Goal: Task Accomplishment & Management: Complete application form

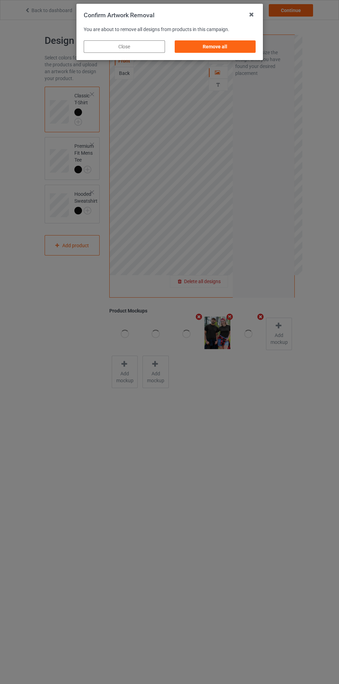
click at [229, 49] on div "Remove all" at bounding box center [214, 46] width 81 height 12
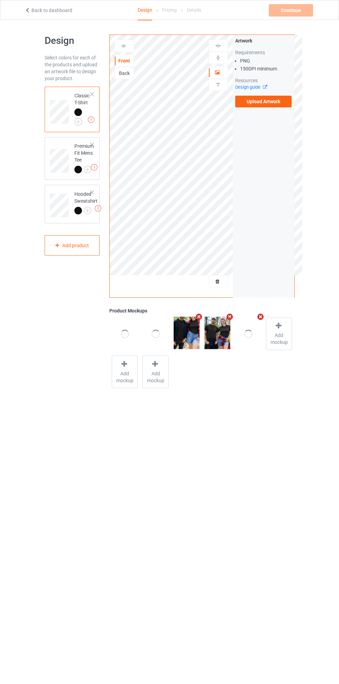
click at [274, 101] on label "Upload Artwork" at bounding box center [263, 102] width 57 height 12
click at [0, 0] on input "Upload Artwork" at bounding box center [0, 0] width 0 height 0
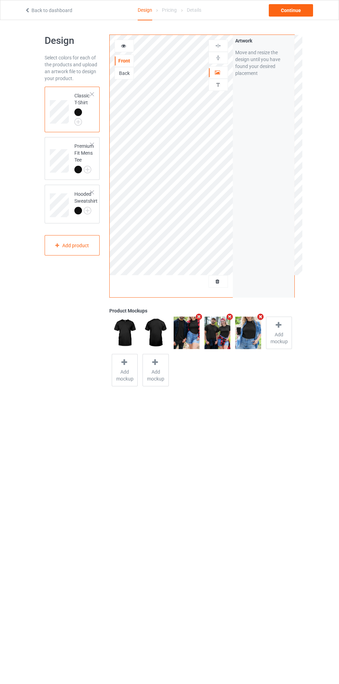
scroll to position [20, 0]
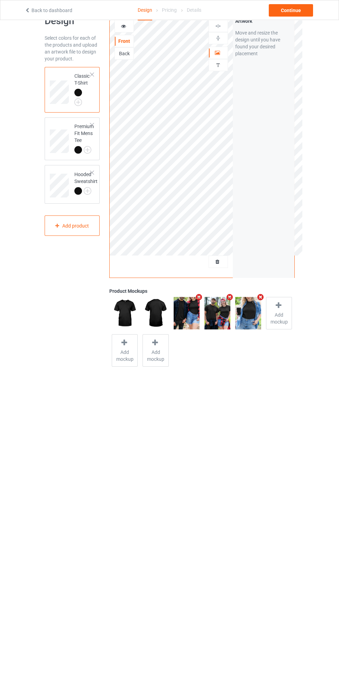
click at [217, 260] on icon at bounding box center [218, 260] width 6 height 5
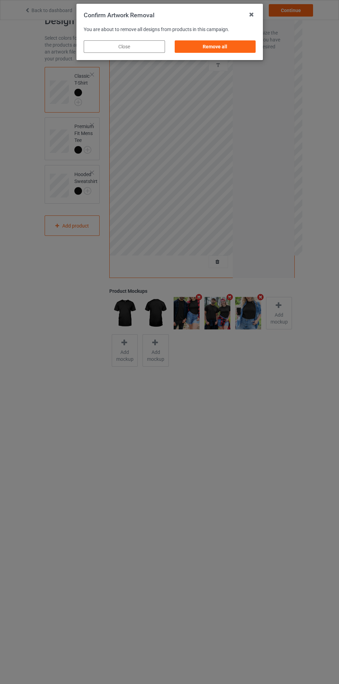
click at [231, 47] on div "Remove all" at bounding box center [214, 46] width 81 height 12
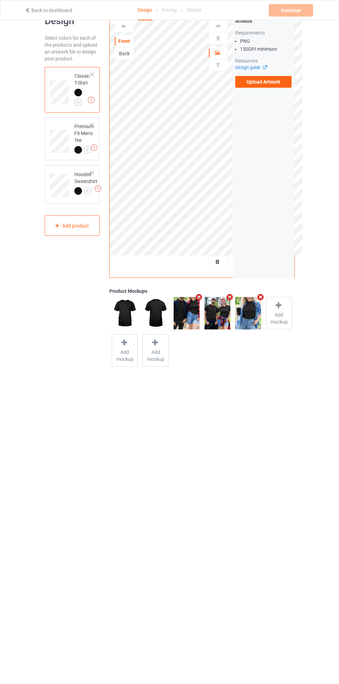
click at [267, 82] on label "Upload Artwork" at bounding box center [263, 82] width 57 height 12
click at [0, 0] on input "Upload Artwork" at bounding box center [0, 0] width 0 height 0
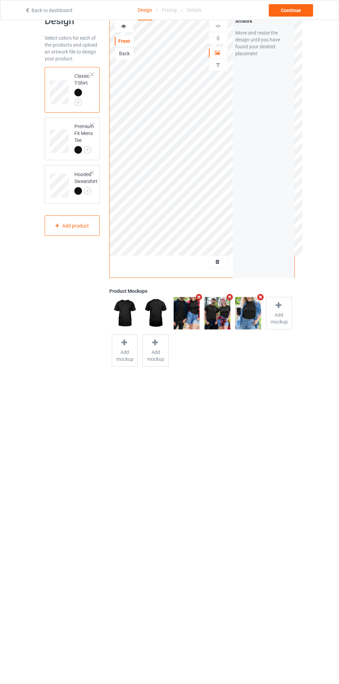
click at [217, 261] on icon at bounding box center [218, 260] width 6 height 5
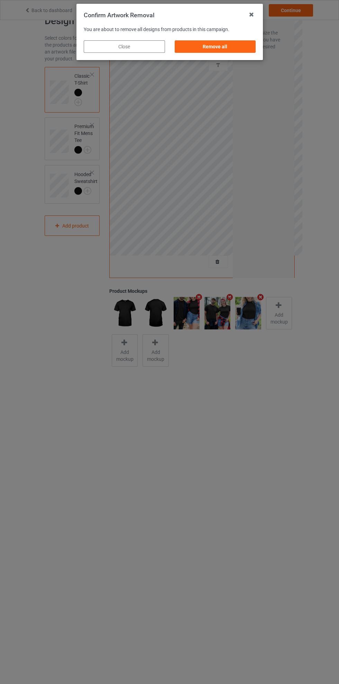
click at [221, 47] on div "Remove all" at bounding box center [214, 46] width 81 height 12
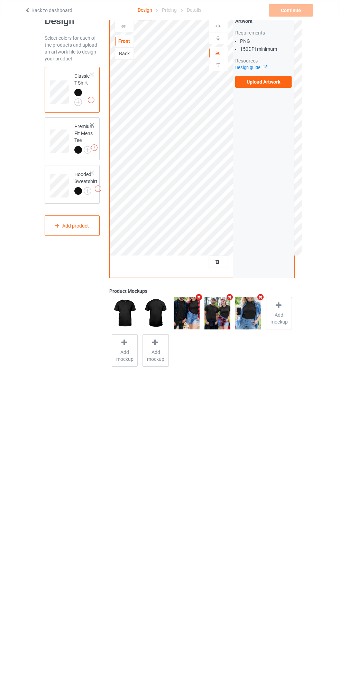
click at [270, 84] on label "Upload Artwork" at bounding box center [263, 82] width 57 height 12
click at [0, 0] on input "Upload Artwork" at bounding box center [0, 0] width 0 height 0
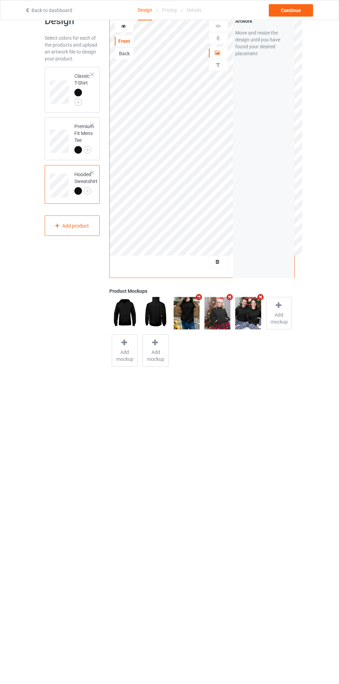
click at [224, 53] on div at bounding box center [218, 52] width 19 height 7
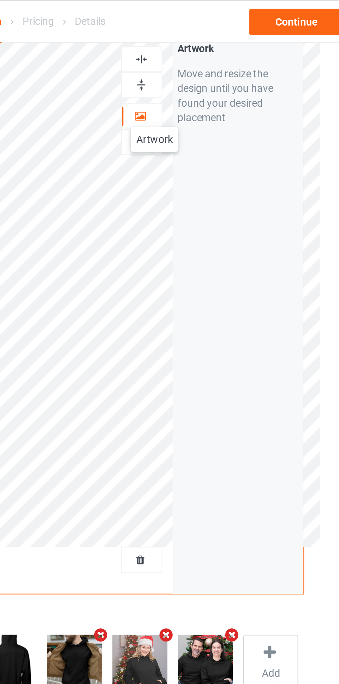
scroll to position [18, 0]
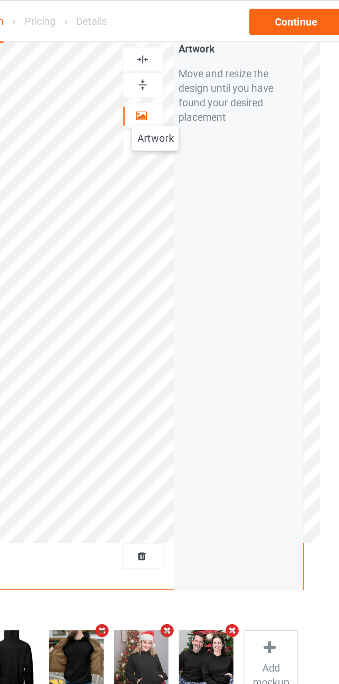
click at [220, 27] on img at bounding box center [218, 28] width 7 height 7
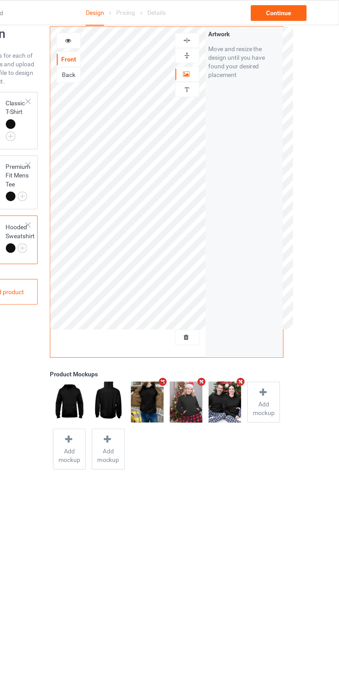
scroll to position [13, 0]
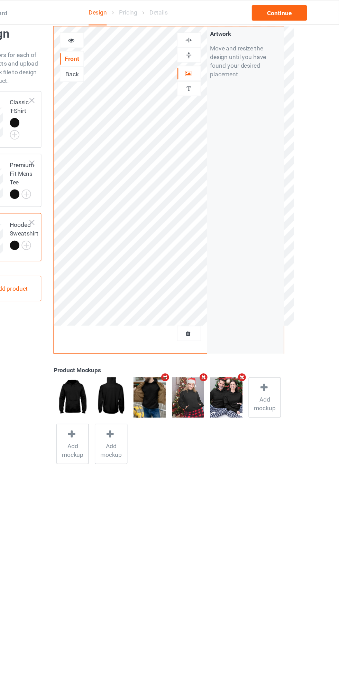
click at [82, 79] on div "Classic T-Shirt" at bounding box center [82, 94] width 17 height 31
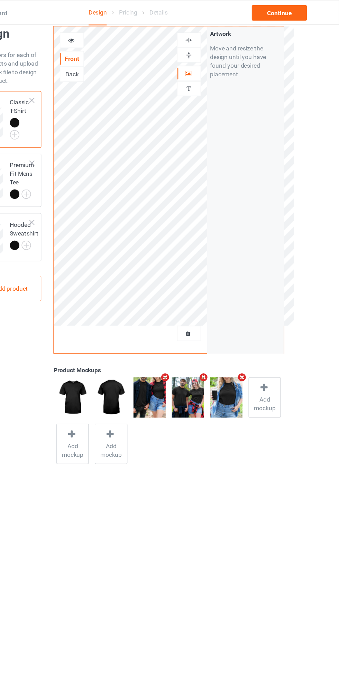
click at [219, 34] on img at bounding box center [218, 32] width 7 height 7
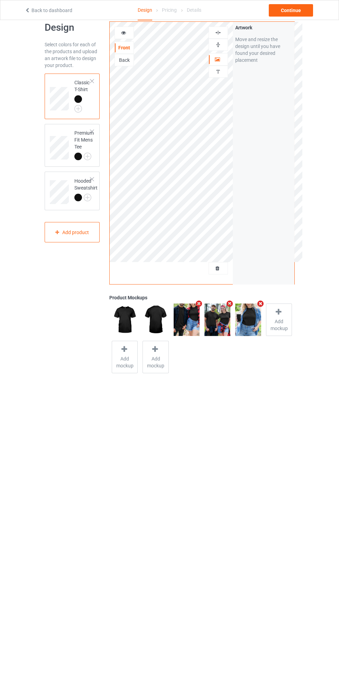
scroll to position [13, 0]
click at [123, 32] on icon at bounding box center [124, 31] width 6 height 5
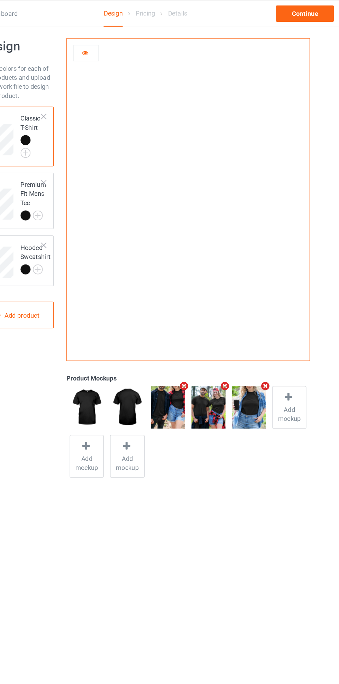
scroll to position [4, 0]
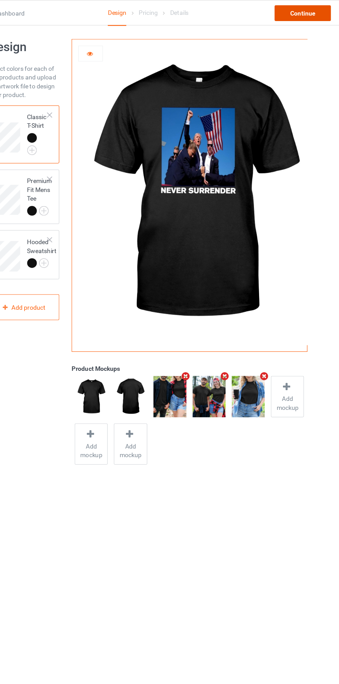
click at [294, 13] on div "Continue" at bounding box center [290, 10] width 44 height 12
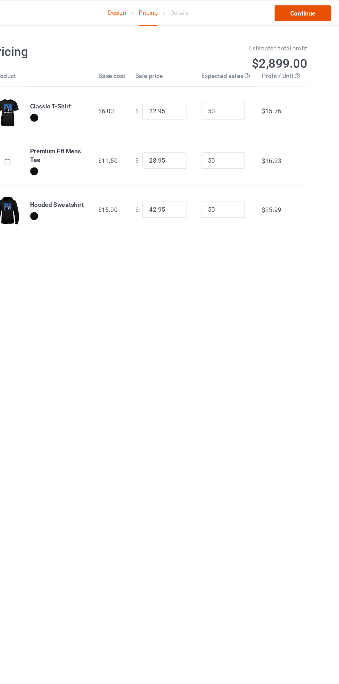
click at [299, 12] on link "Continue" at bounding box center [290, 10] width 44 height 12
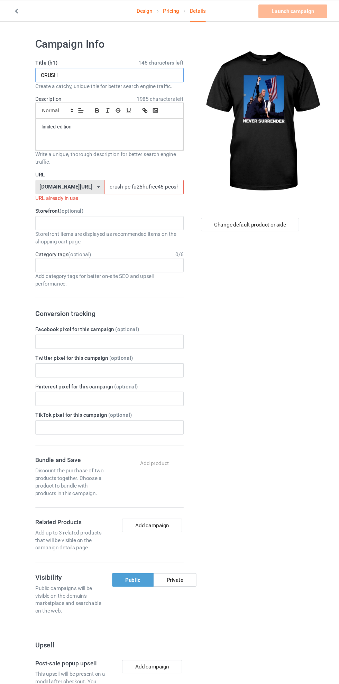
click at [120, 71] on input "CRUSH" at bounding box center [113, 69] width 136 height 13
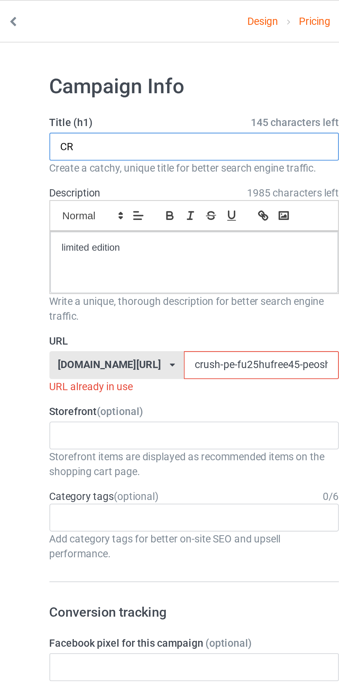
type input "C"
click at [94, 69] on input "text" at bounding box center [113, 69] width 136 height 13
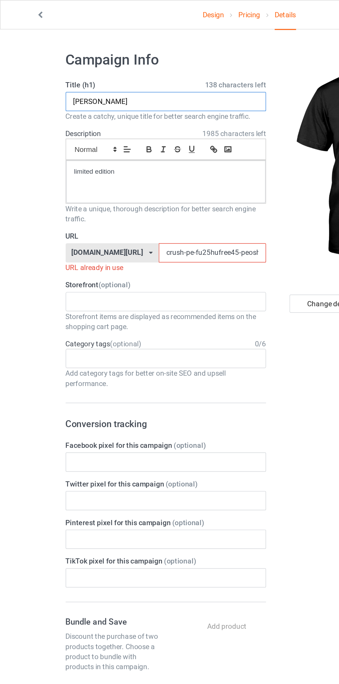
type input "[PERSON_NAME]"
click at [108, 170] on input "crush-pe-fu25hufree45-peoshirt25597jklo0" at bounding box center [144, 171] width 73 height 13
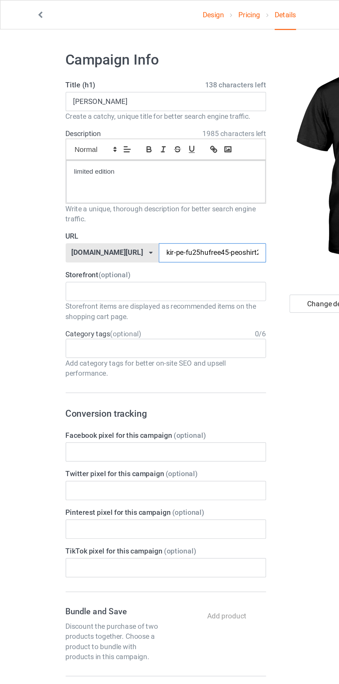
type input "[PERSON_NAME]-fu25hufree45-peoshirt25597jklo0"
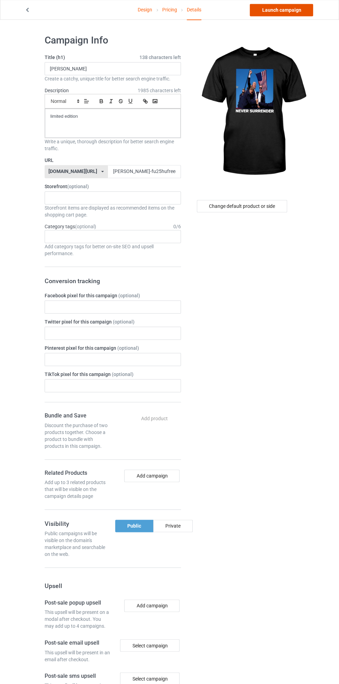
click at [289, 13] on link "Launch campaign" at bounding box center [280, 10] width 63 height 12
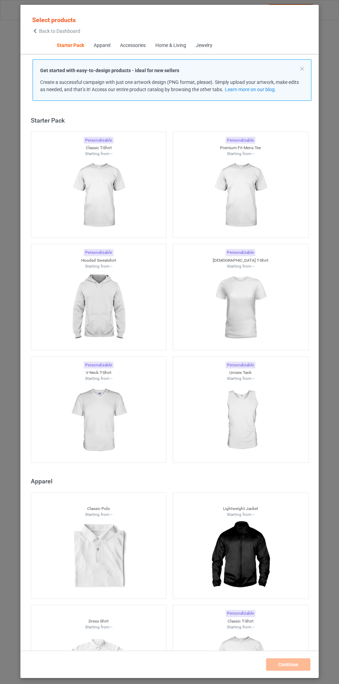
scroll to position [9, 0]
